Goal: Navigation & Orientation: Find specific page/section

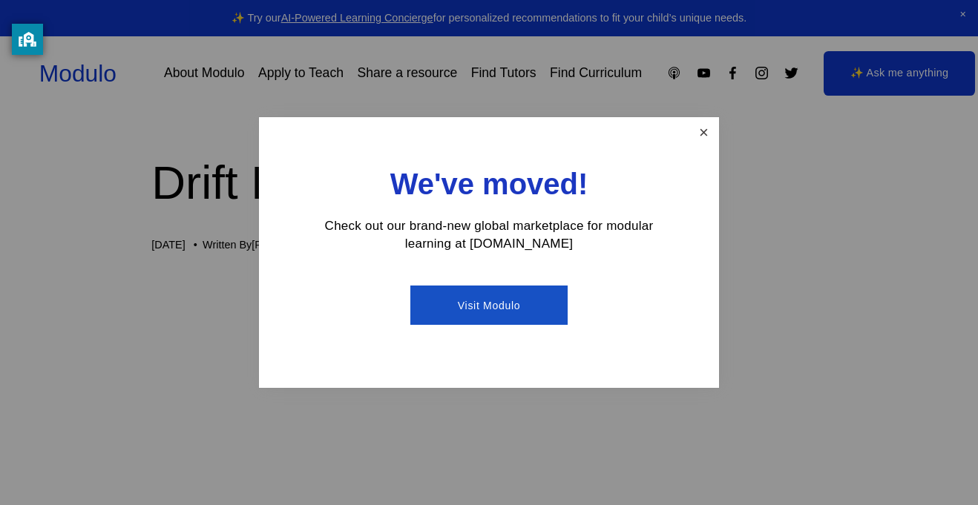
click at [703, 142] on link "Close" at bounding box center [703, 132] width 26 height 26
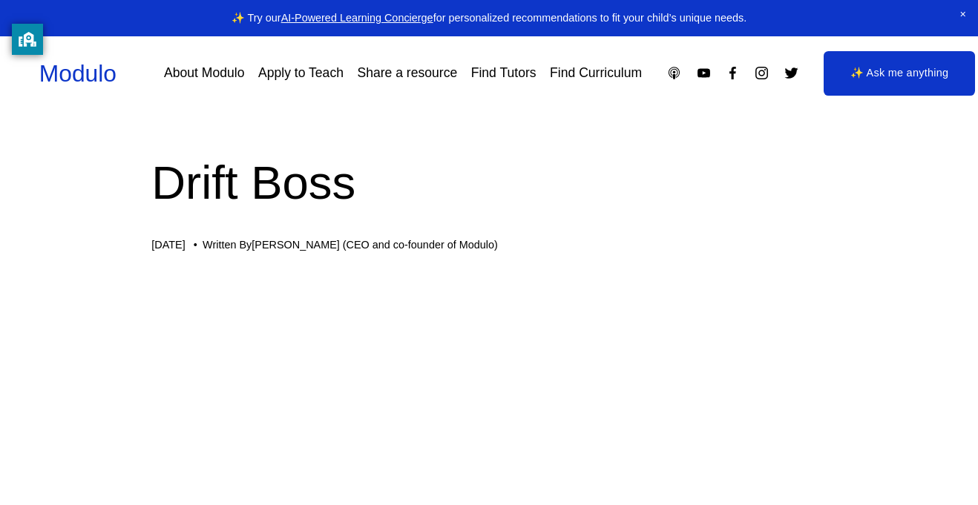
click at [100, 80] on link "Modulo" at bounding box center [77, 73] width 77 height 27
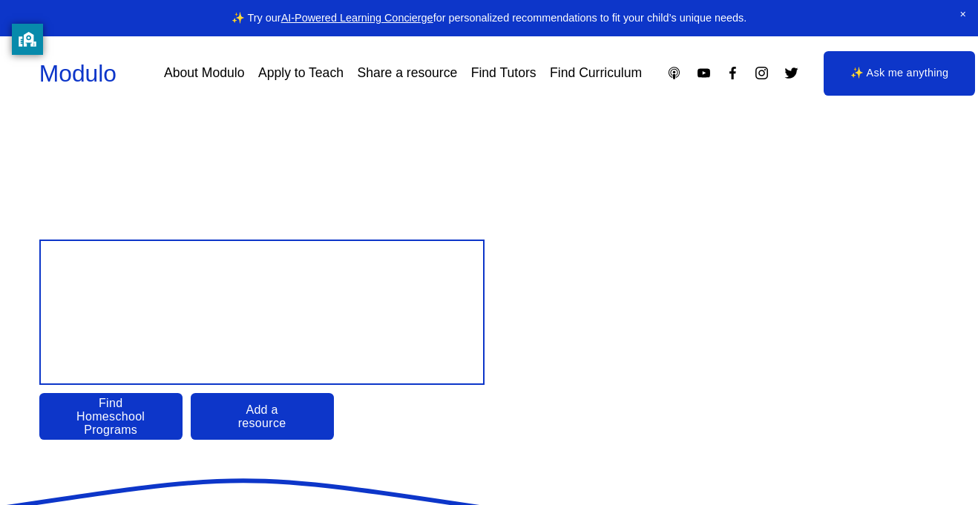
click at [841, 83] on link "✨ Ask me anything" at bounding box center [899, 73] width 152 height 44
click at [191, 84] on link "About Modulo" at bounding box center [204, 73] width 80 height 26
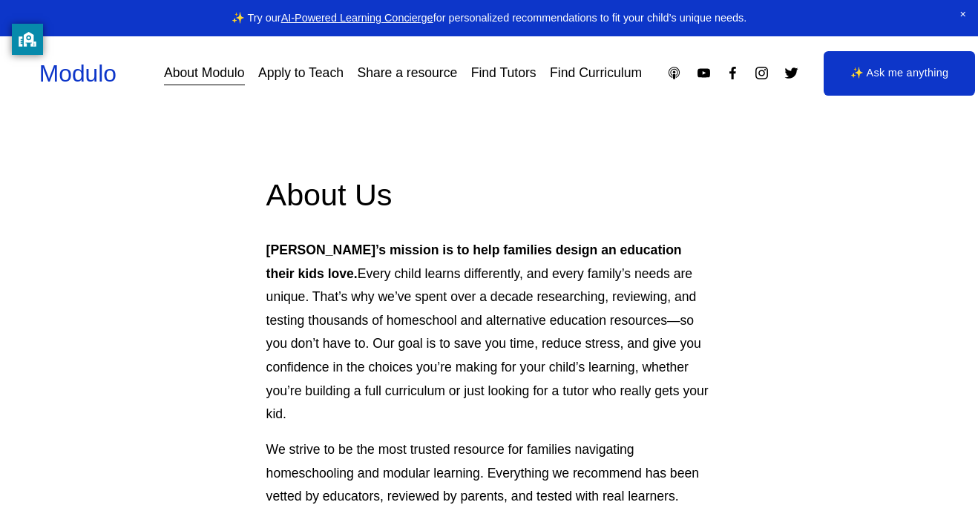
click at [576, 63] on link "Find Curriculum" at bounding box center [596, 73] width 92 height 26
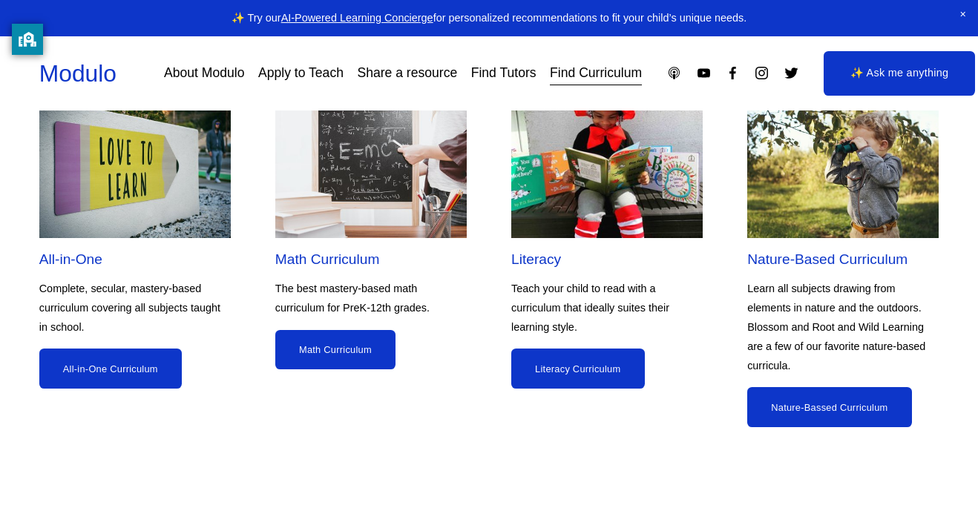
scroll to position [1224, 0]
